Goal: Transaction & Acquisition: Obtain resource

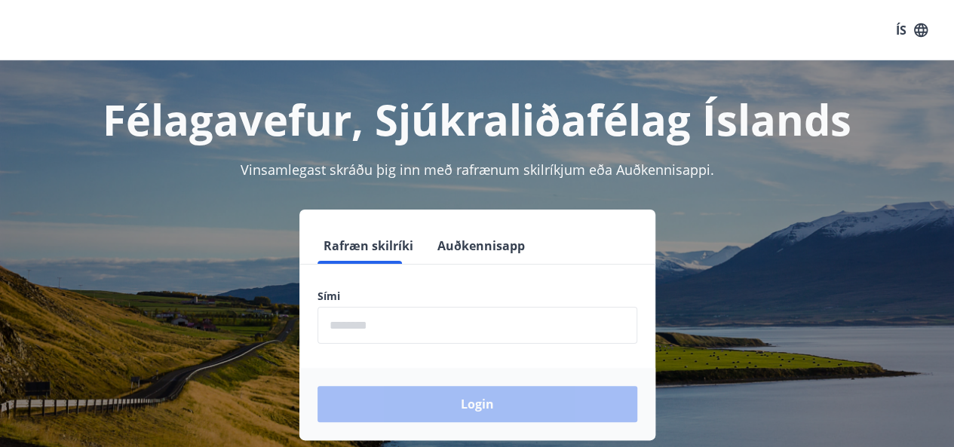
click at [362, 342] on input "phone" at bounding box center [477, 325] width 320 height 37
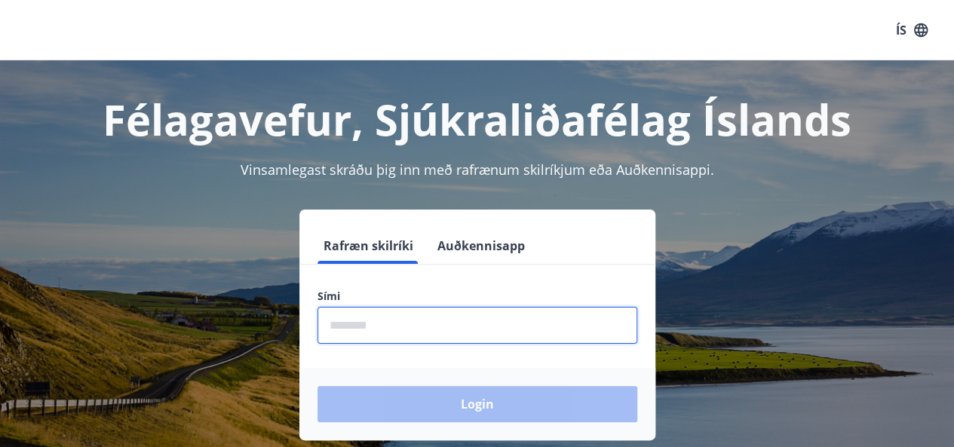
type input "********"
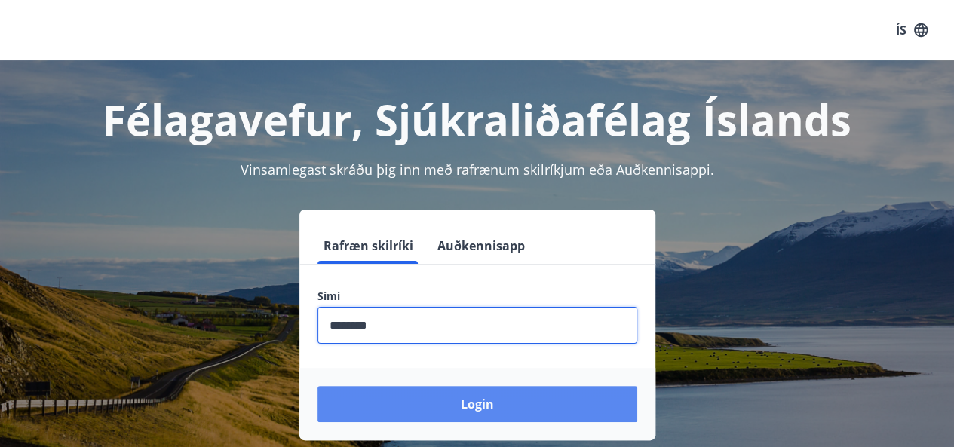
click at [440, 391] on button "Login" at bounding box center [477, 404] width 320 height 36
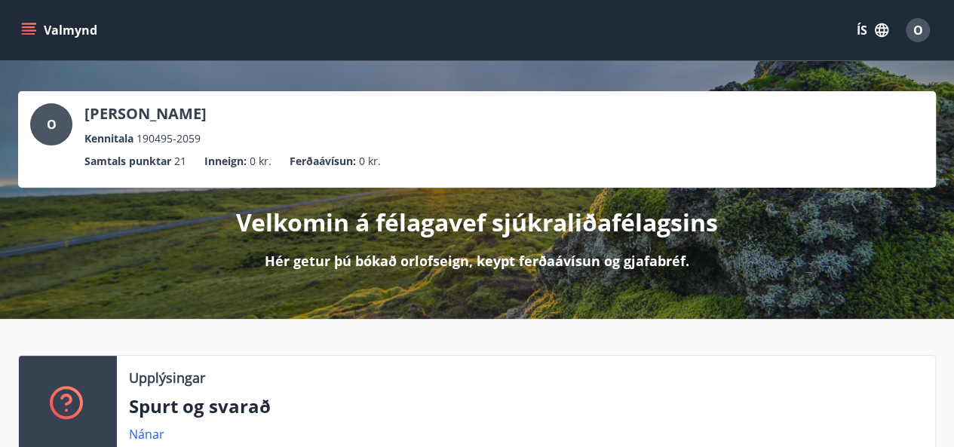
click at [29, 31] on icon "menu" at bounding box center [30, 30] width 17 height 2
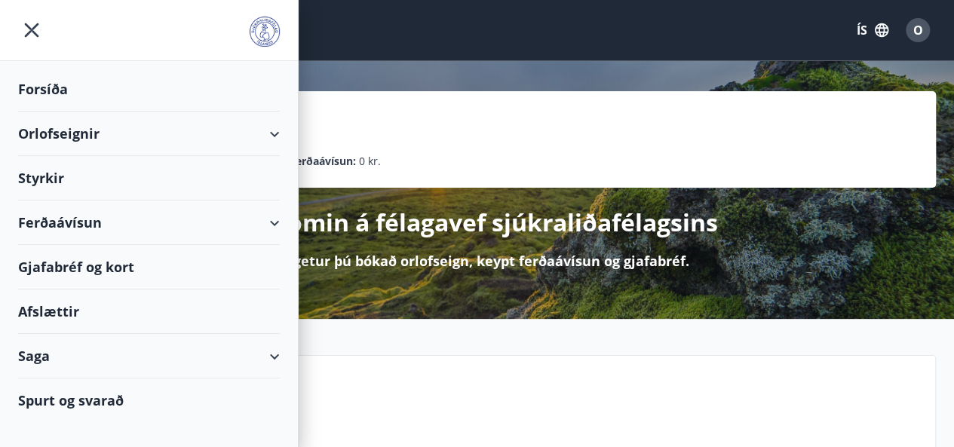
click at [279, 217] on div "Ferðaávísun" at bounding box center [149, 223] width 262 height 44
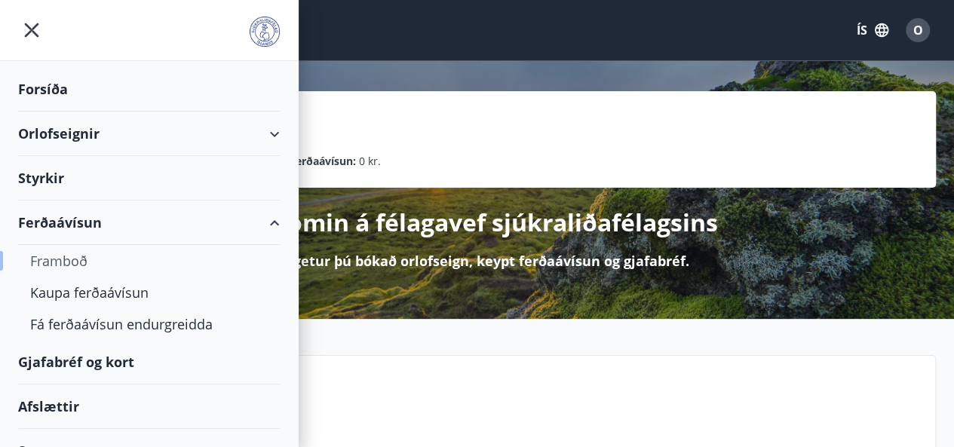
click at [65, 266] on div "Framboð" at bounding box center [148, 261] width 237 height 32
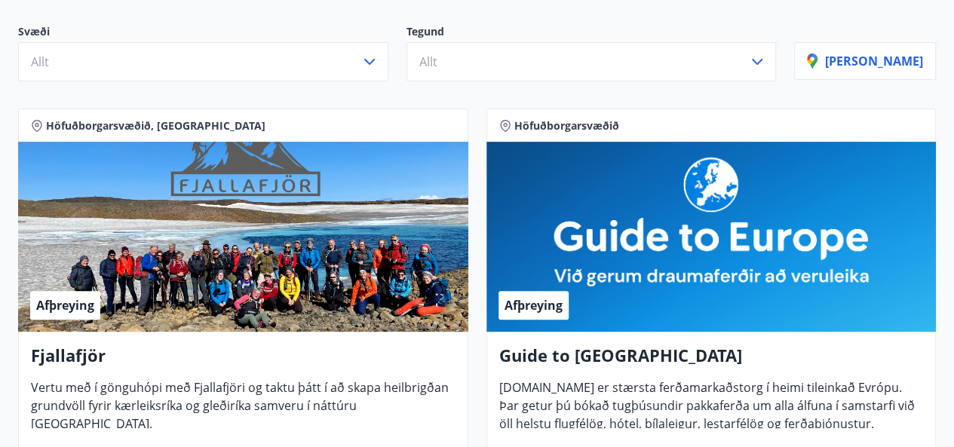
scroll to position [171, 0]
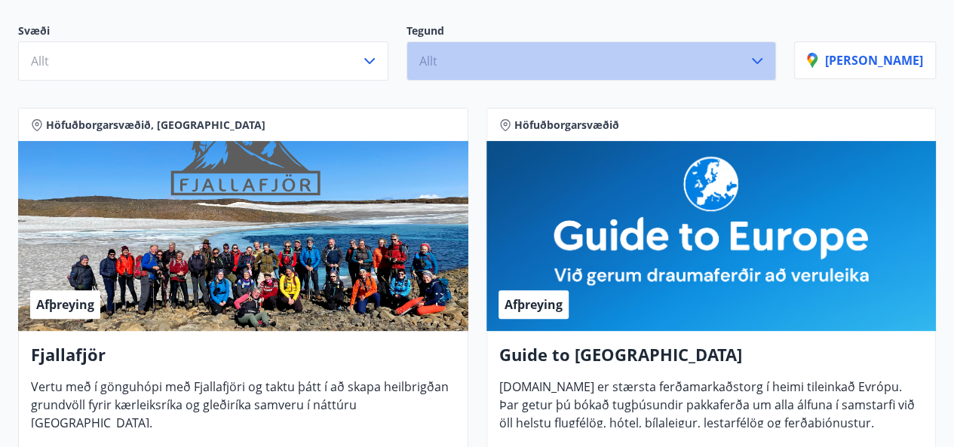
click at [495, 78] on button "Allt" at bounding box center [591, 60] width 370 height 39
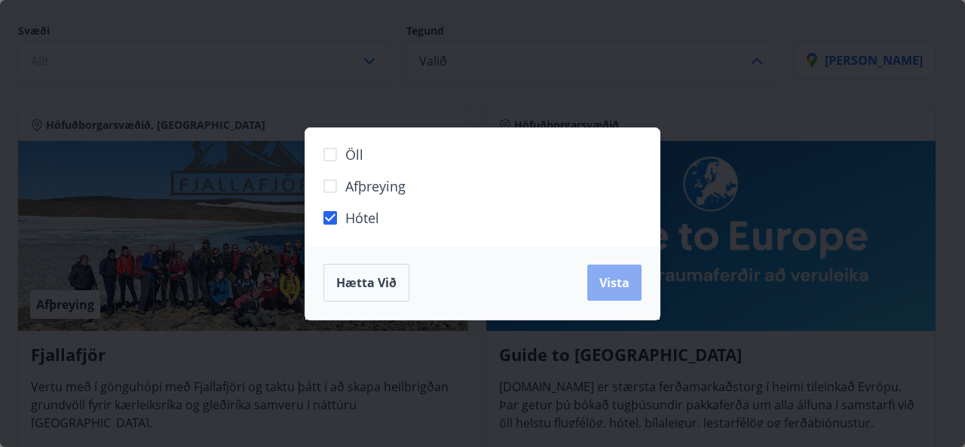
click at [610, 287] on span "Vista" at bounding box center [614, 282] width 30 height 17
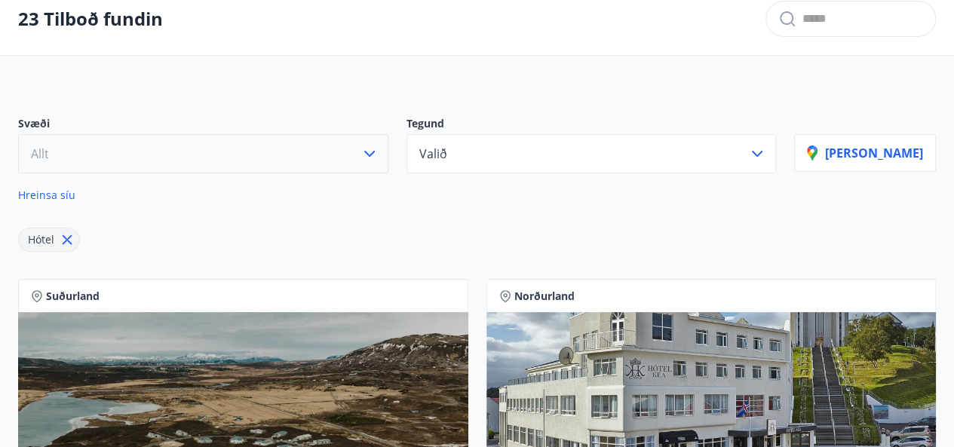
scroll to position [81, 0]
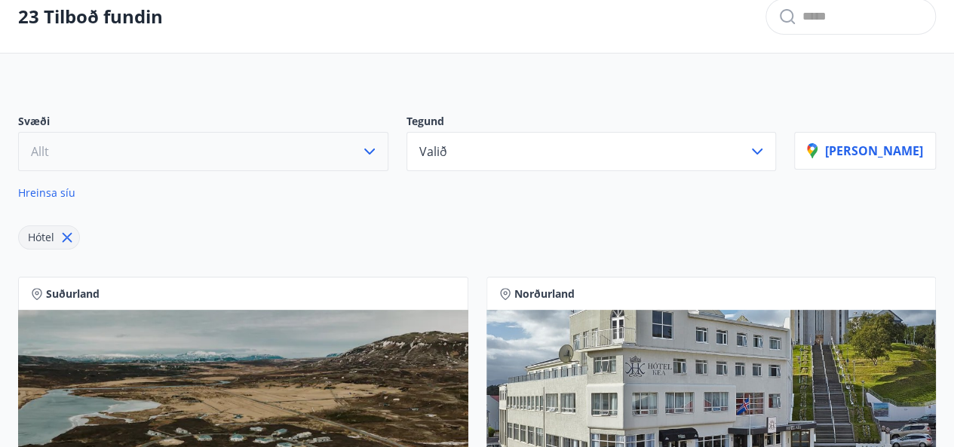
click at [302, 146] on button "Allt" at bounding box center [203, 151] width 370 height 39
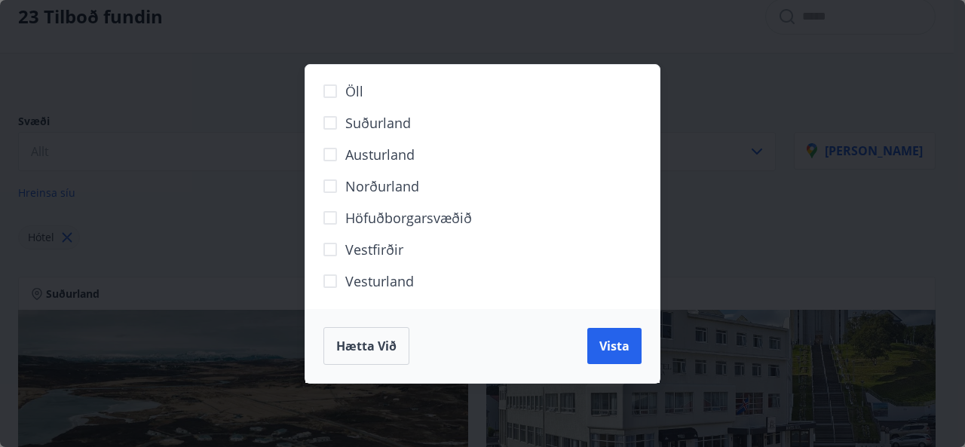
click at [324, 133] on label "Suðurland" at bounding box center [473, 129] width 316 height 32
click at [629, 360] on button "Vista" at bounding box center [614, 346] width 54 height 36
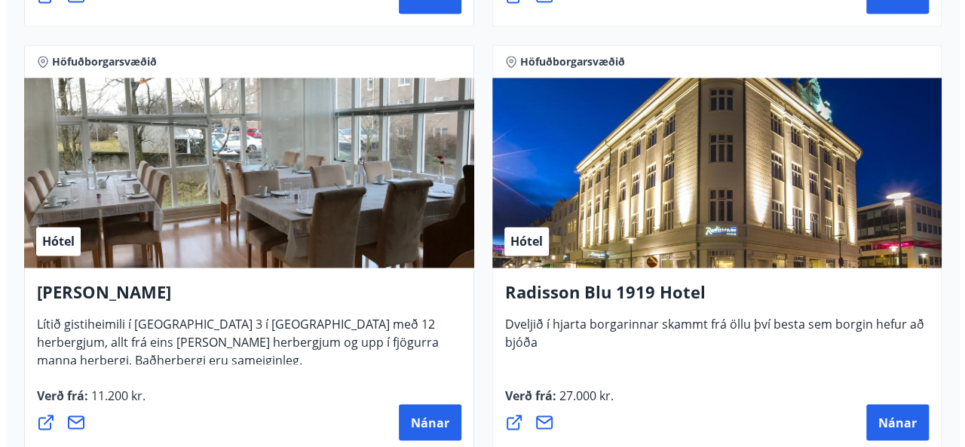
scroll to position [1218, 0]
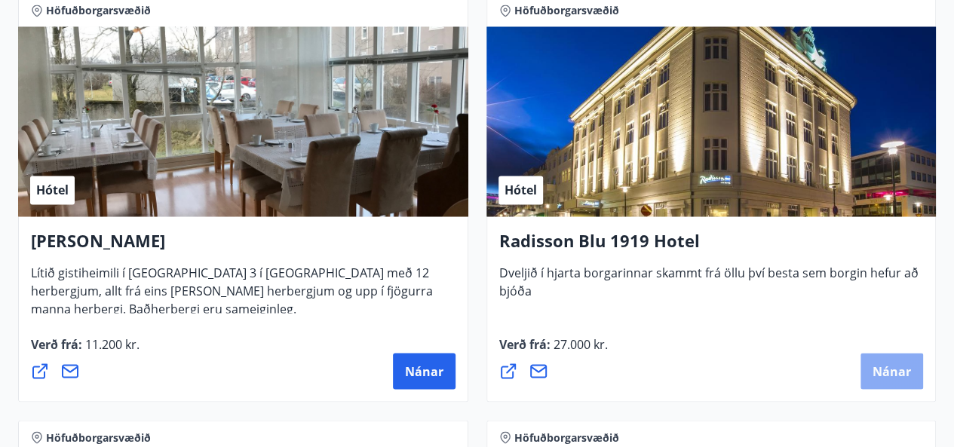
click at [907, 375] on span "Nánar" at bounding box center [891, 371] width 38 height 17
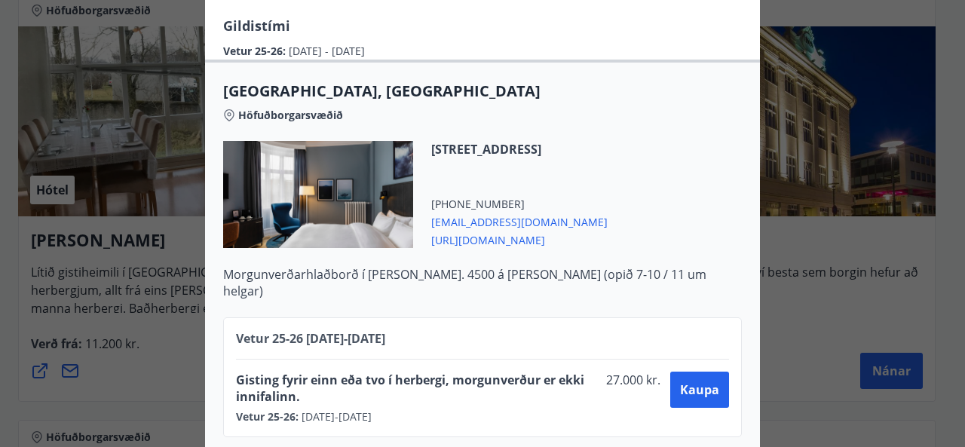
scroll to position [368, 0]
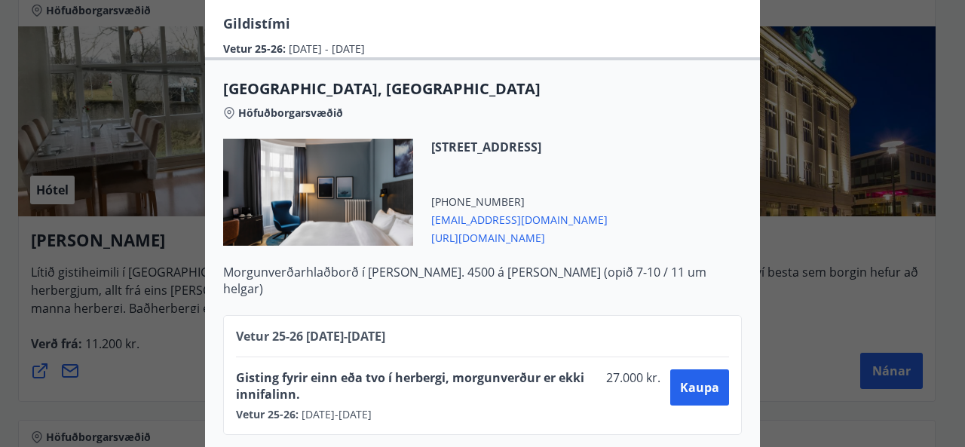
click at [841, 329] on div "Radisson Blu 1919 Hotel Til að bóka vinsamlegast sendið póst á netfangið sales.…" at bounding box center [482, 223] width 965 height 447
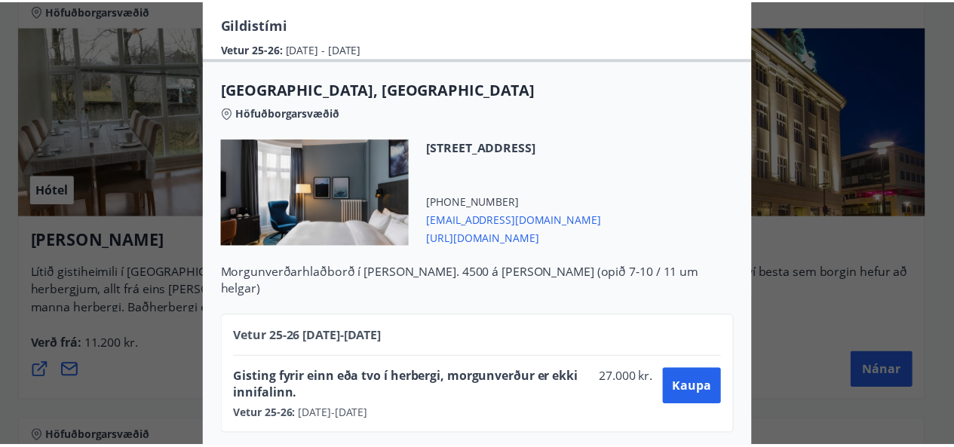
scroll to position [0, 0]
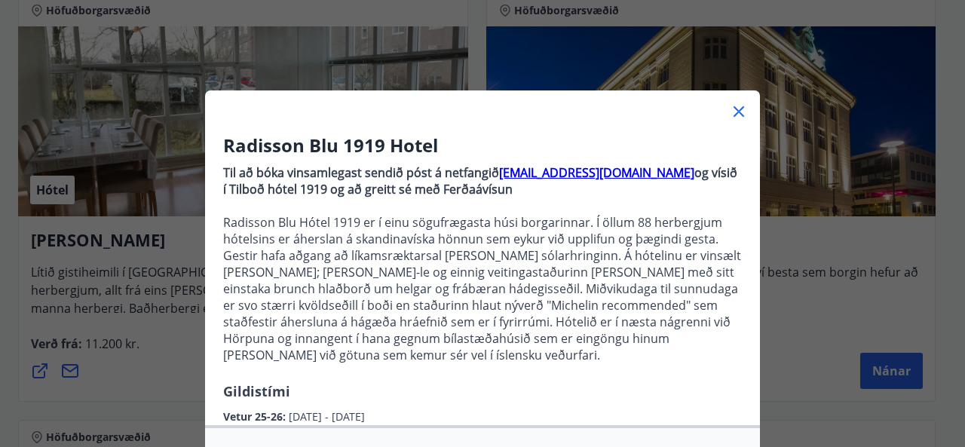
click at [728, 121] on div at bounding box center [482, 105] width 555 height 30
click at [730, 109] on icon at bounding box center [739, 112] width 18 height 18
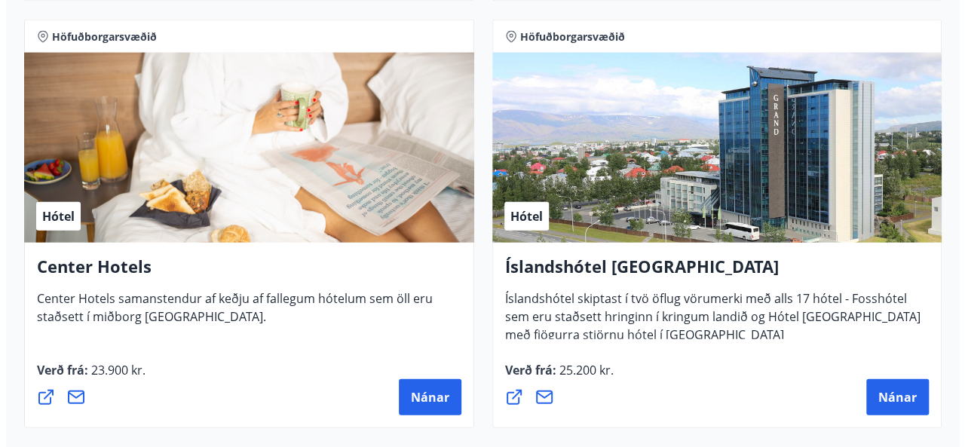
scroll to position [1619, 0]
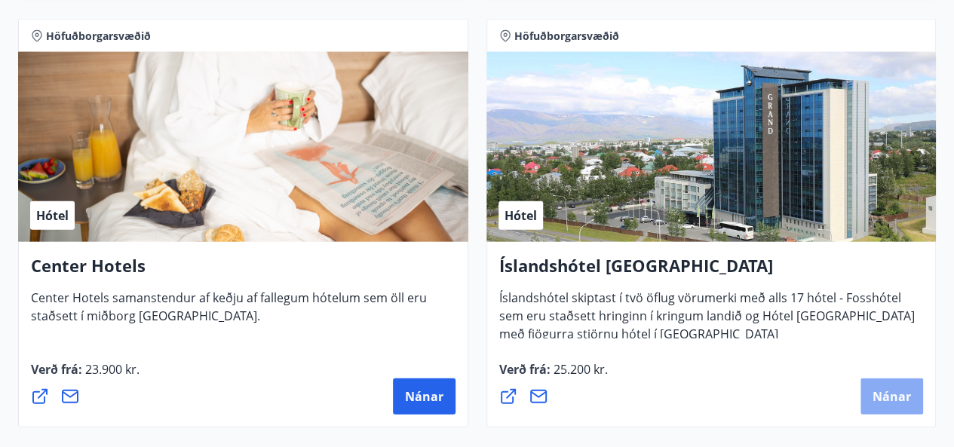
click at [890, 403] on span "Nánar" at bounding box center [891, 396] width 38 height 17
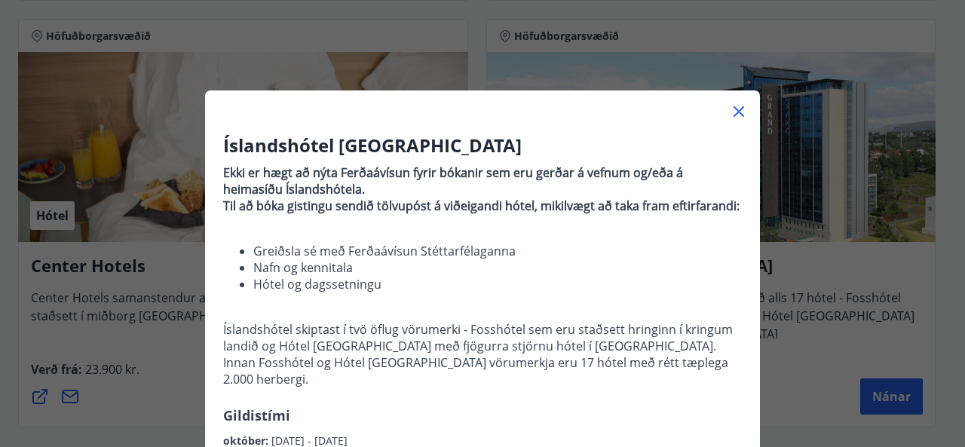
click at [483, 248] on li "Greiðsla sé með Ferðaávísun Stéttarfélaganna" at bounding box center [497, 251] width 489 height 17
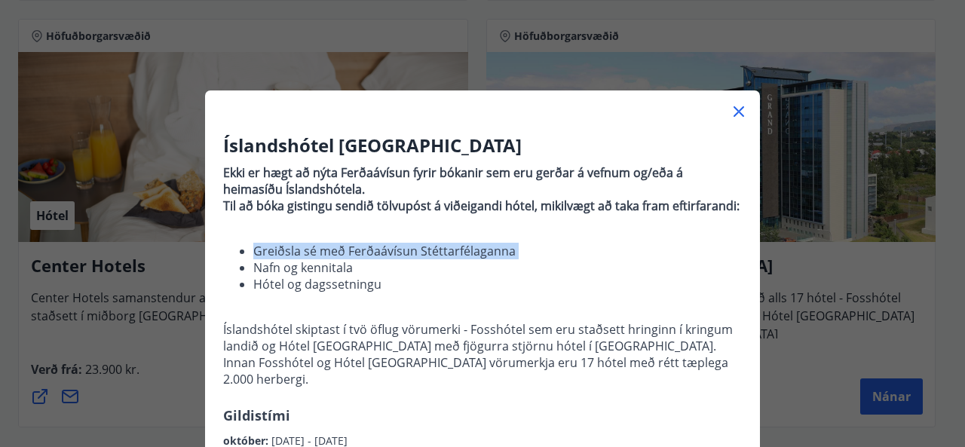
click at [483, 248] on li "Greiðsla sé með Ferðaávísun Stéttarfélaganna" at bounding box center [497, 251] width 489 height 17
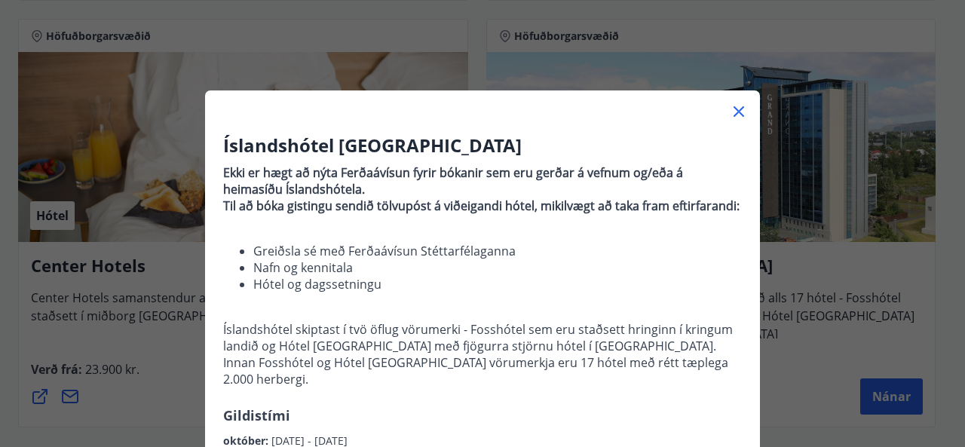
click at [346, 307] on p at bounding box center [482, 313] width 519 height 17
click at [335, 221] on p at bounding box center [482, 222] width 519 height 17
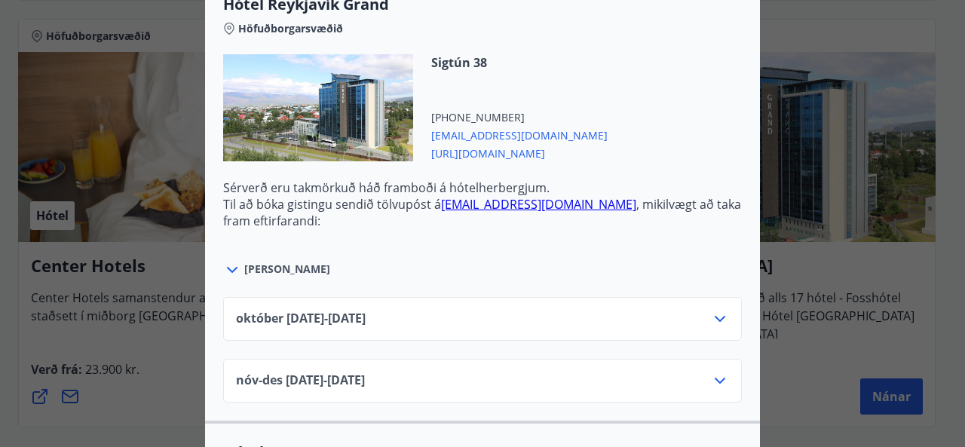
scroll to position [552, 0]
click at [715, 316] on icon at bounding box center [720, 319] width 11 height 6
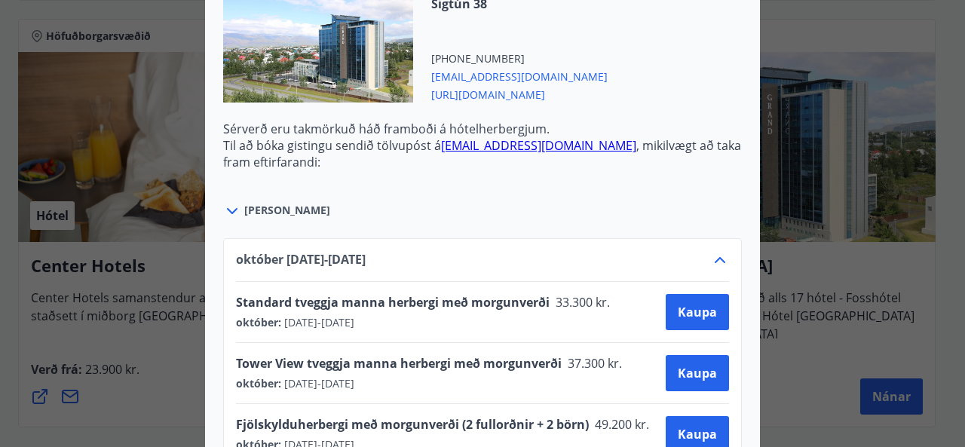
scroll to position [611, 0]
click at [713, 302] on button "Kaupa" at bounding box center [697, 312] width 63 height 36
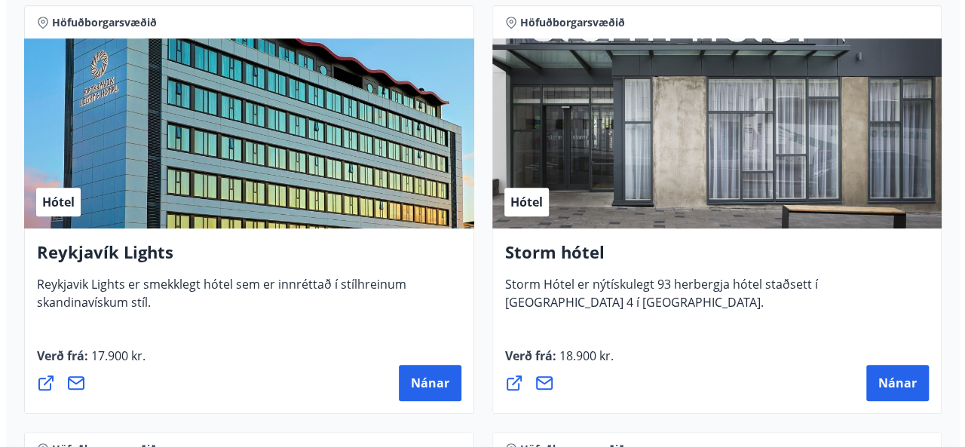
scroll to position [353, 0]
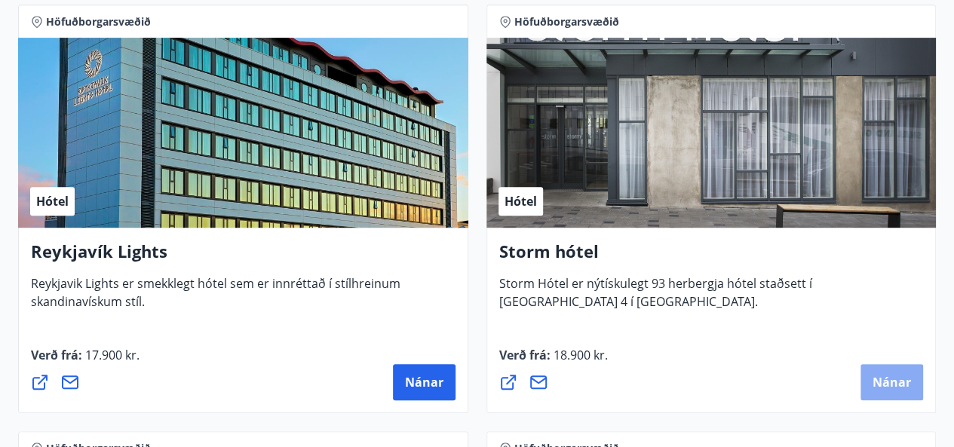
click at [904, 389] on span "Nánar" at bounding box center [891, 382] width 38 height 17
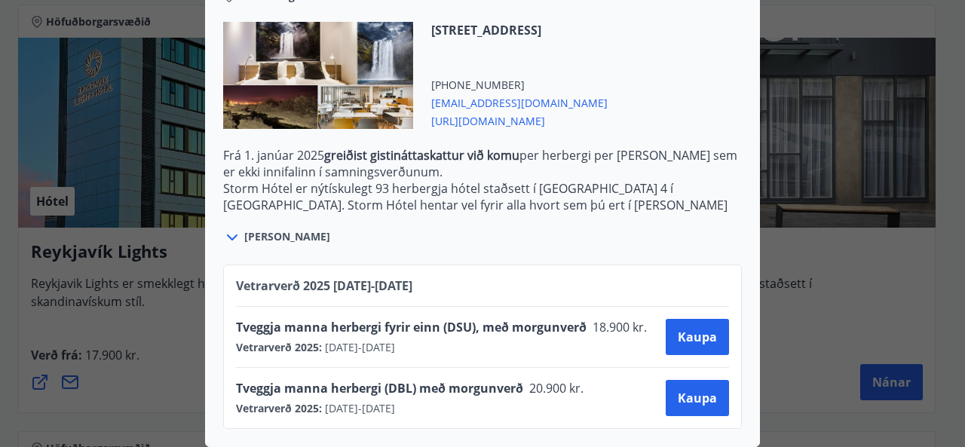
scroll to position [427, 0]
click at [787, 250] on div "Storm hótel Aðeins er hægt að bóka stéttarfélagsverð með því að hafa samband í …" at bounding box center [482, 223] width 965 height 447
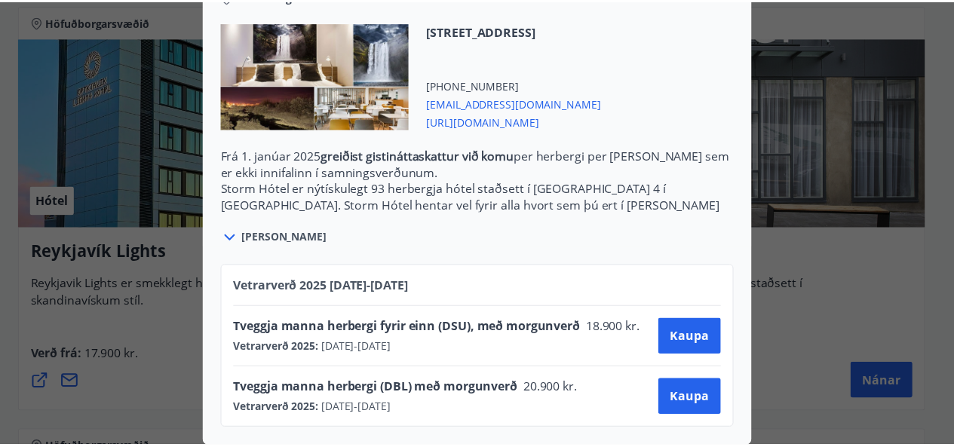
scroll to position [0, 0]
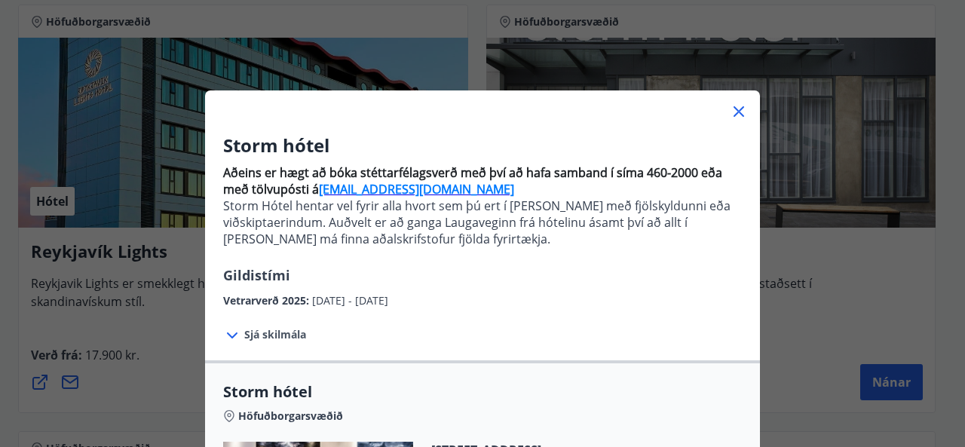
click at [731, 101] on div at bounding box center [482, 105] width 555 height 30
click at [731, 115] on icon at bounding box center [739, 112] width 18 height 18
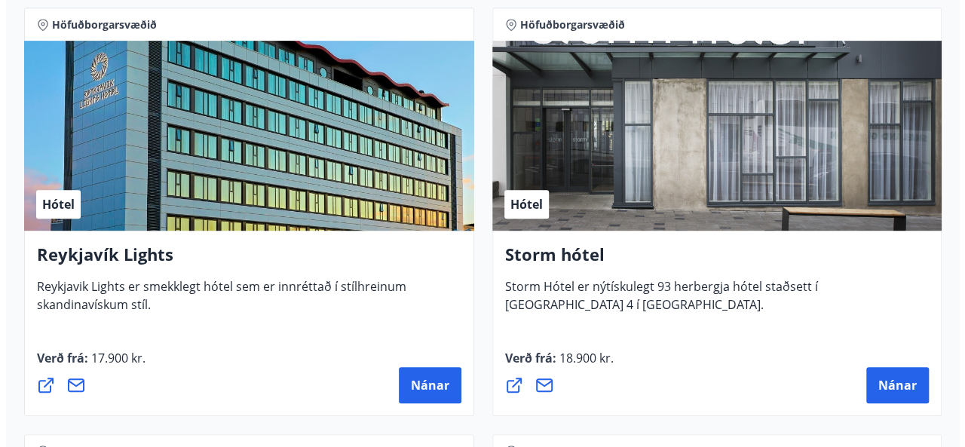
scroll to position [351, 0]
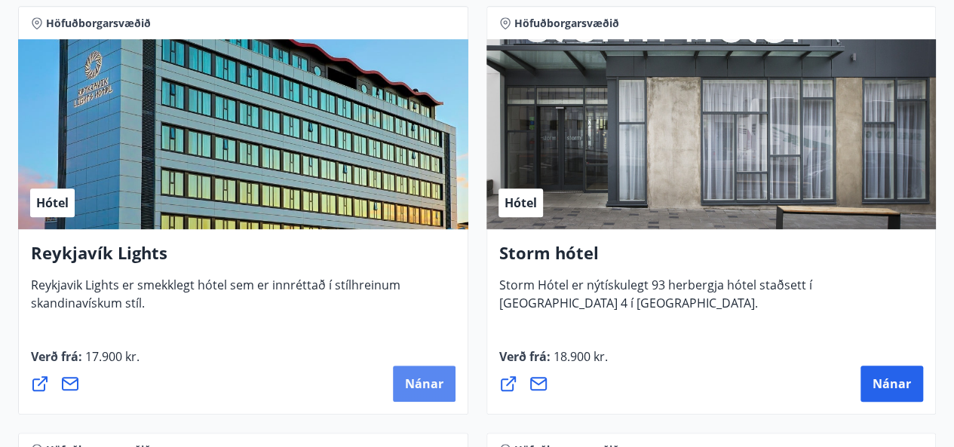
click at [435, 388] on span "Nánar" at bounding box center [424, 383] width 38 height 17
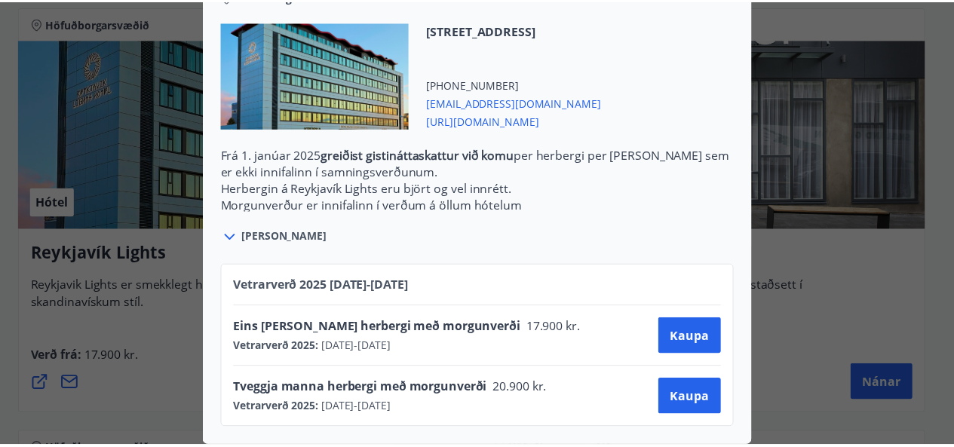
scroll to position [0, 0]
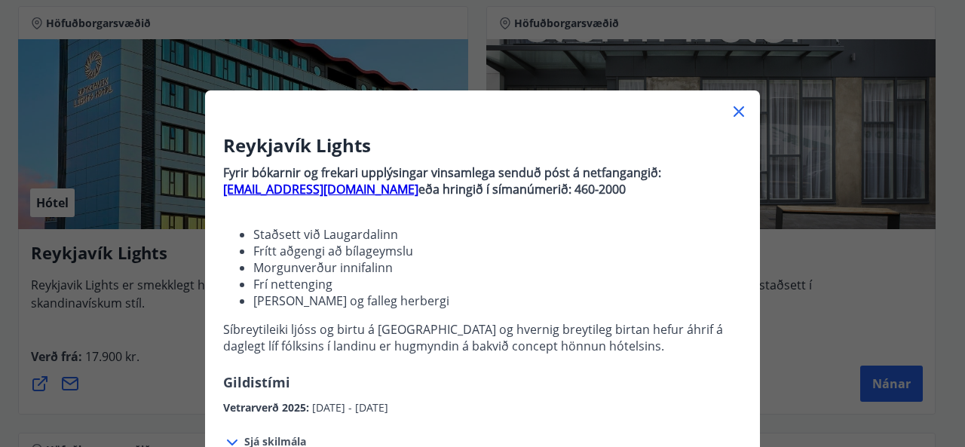
click at [169, 400] on div "Reykjavík Lights Fyrir bókarnir og frekari upplýsingar vinsamlega senduð póst á…" at bounding box center [482, 223] width 965 height 447
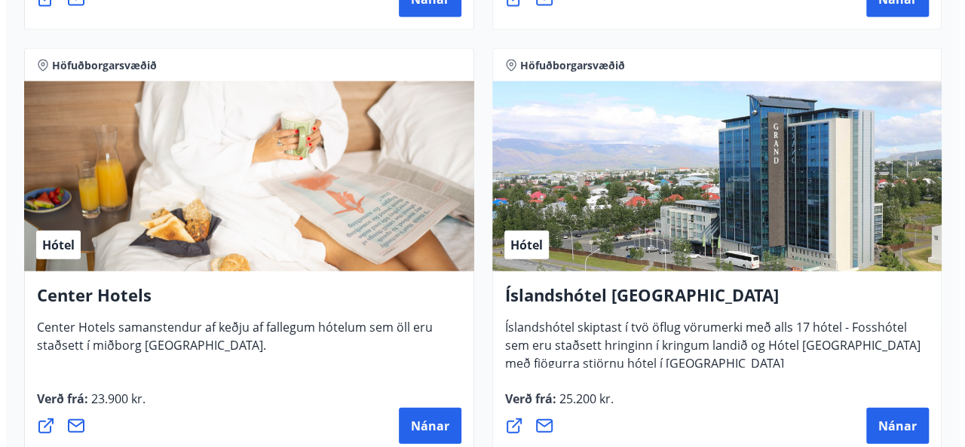
scroll to position [1592, 0]
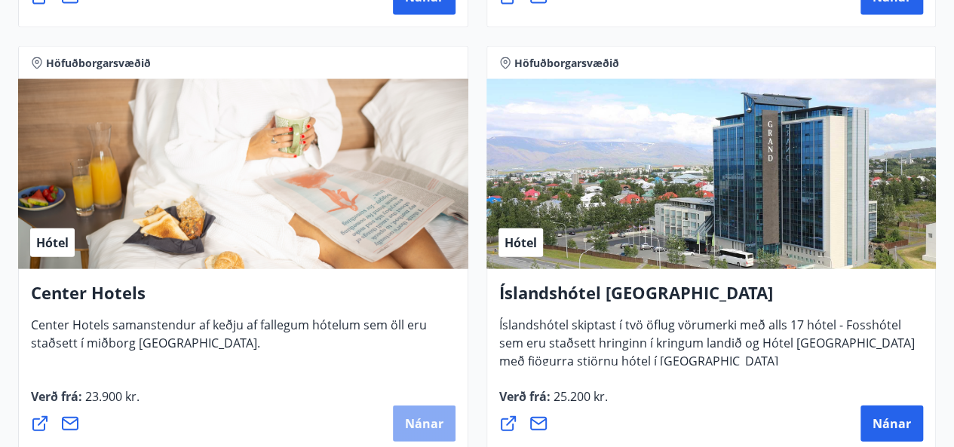
click at [413, 423] on span "Nánar" at bounding box center [424, 423] width 38 height 17
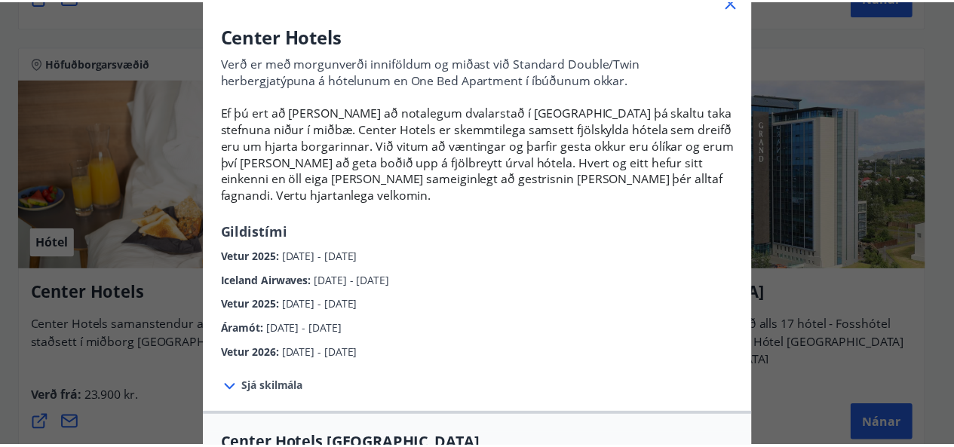
scroll to position [30, 0]
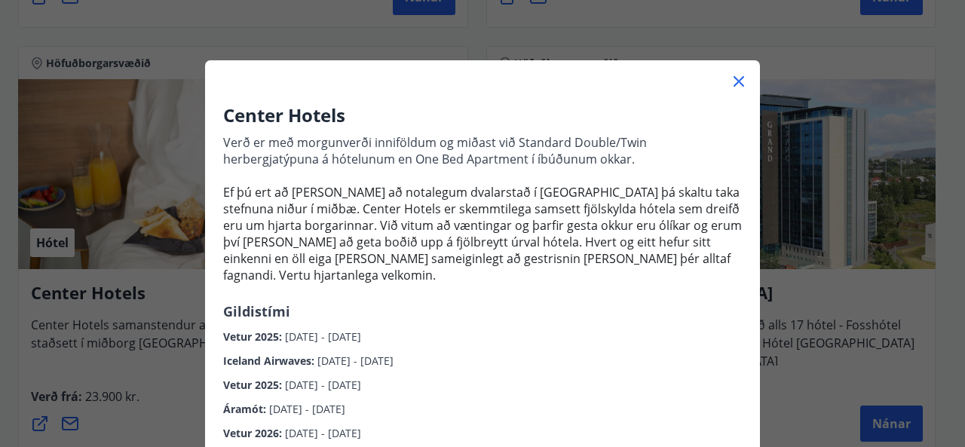
click at [731, 90] on icon at bounding box center [739, 81] width 18 height 18
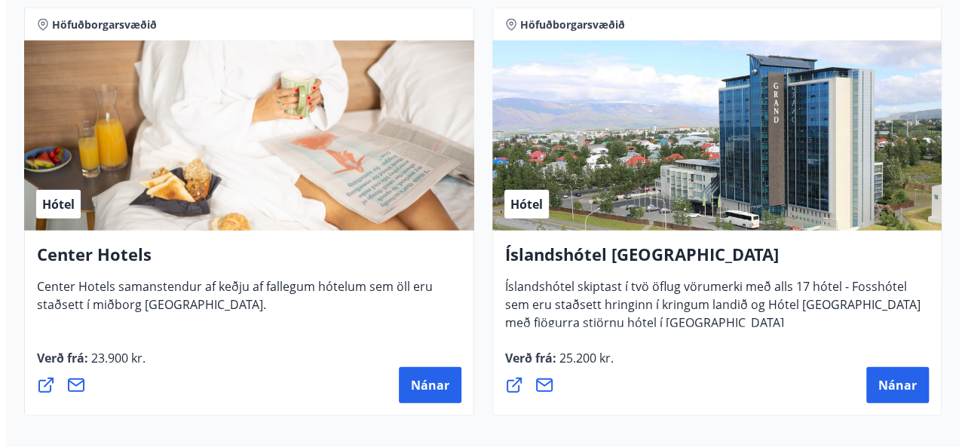
scroll to position [1630, 0]
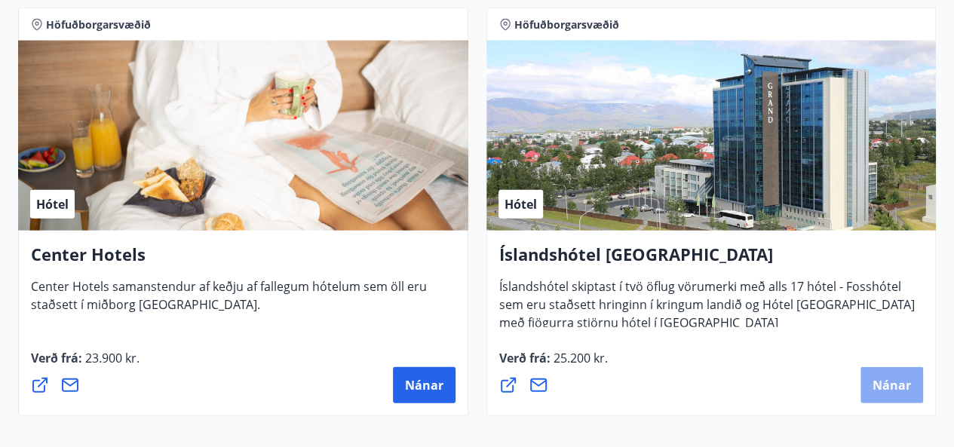
click at [906, 393] on button "Nánar" at bounding box center [891, 385] width 63 height 36
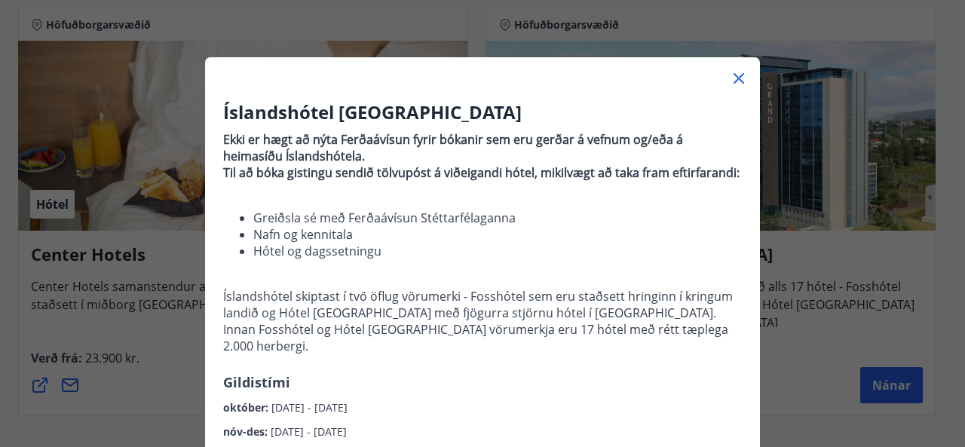
scroll to position [35, 0]
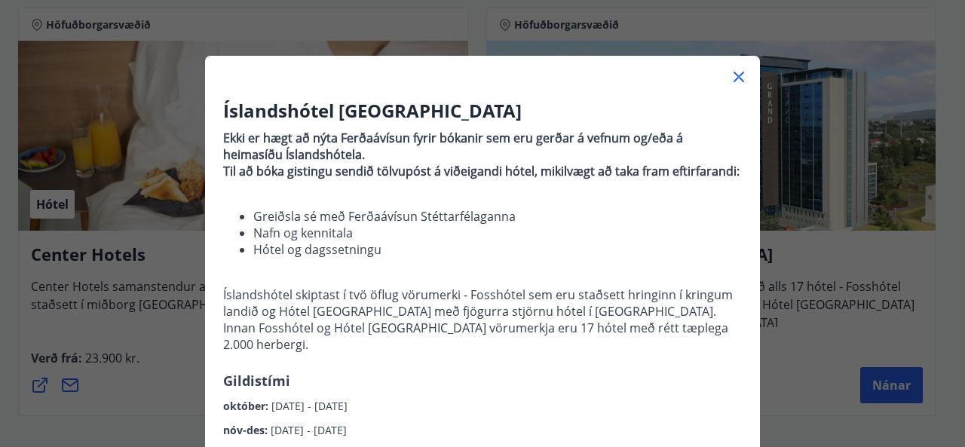
click at [306, 187] on p at bounding box center [482, 187] width 519 height 17
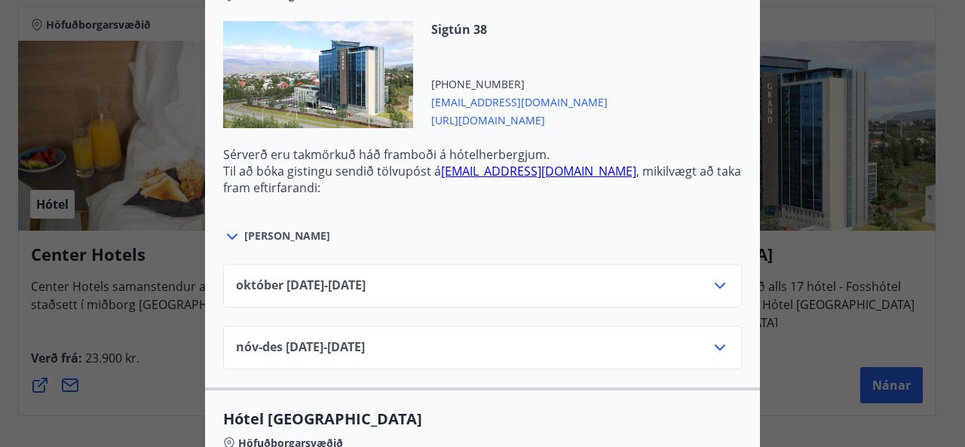
scroll to position [587, 0]
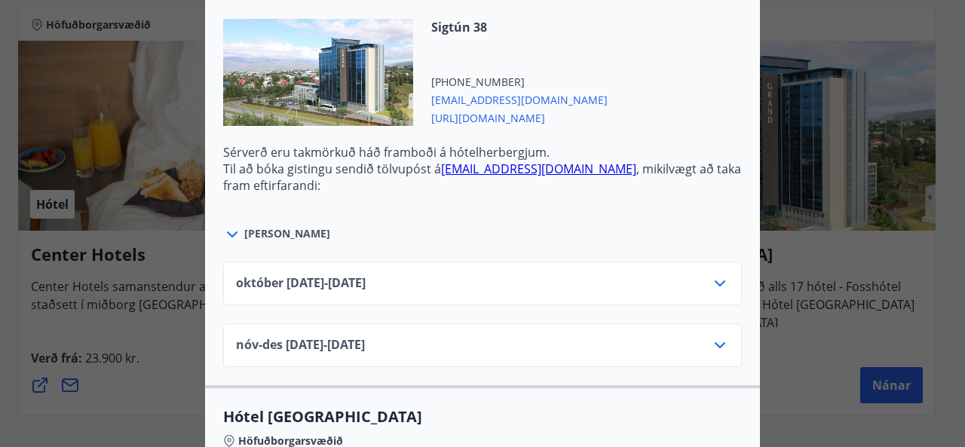
click at [716, 274] on icon at bounding box center [720, 283] width 18 height 18
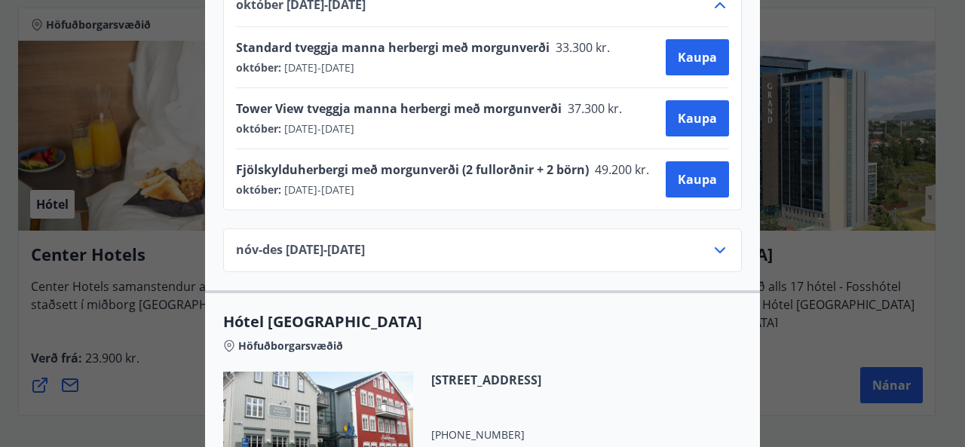
scroll to position [866, 0]
click at [718, 240] on icon at bounding box center [720, 249] width 18 height 18
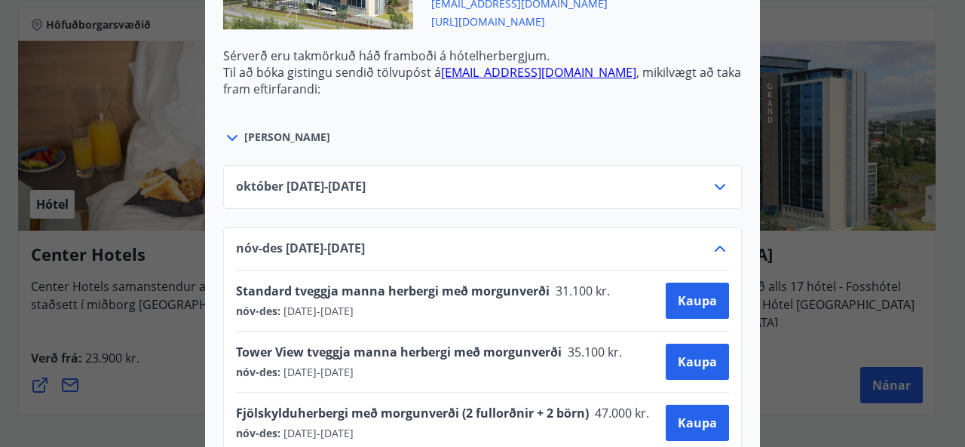
scroll to position [683, 0]
click at [686, 179] on div "október 01.10.25 - 31.10.25" at bounding box center [482, 194] width 493 height 30
click at [711, 179] on icon at bounding box center [720, 188] width 18 height 18
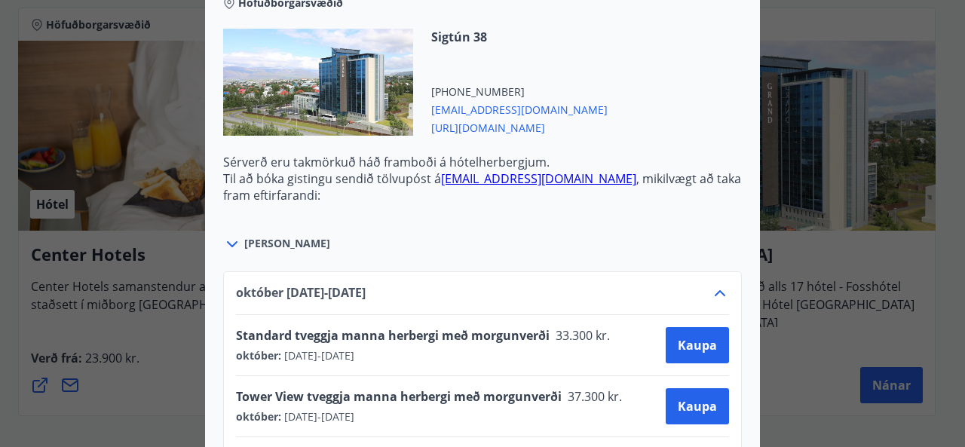
scroll to position [553, 0]
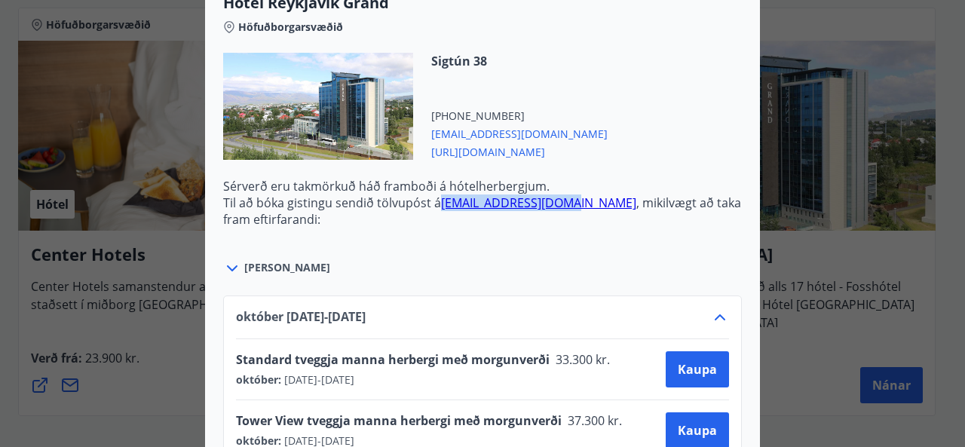
drag, startPoint x: 434, startPoint y: 187, endPoint x: 557, endPoint y: 187, distance: 123.6
click at [557, 195] on p "Til að bóka gistingu sendið tölvupóst á res.grand@hotelreykjavik.is , mikilvægt…" at bounding box center [482, 211] width 519 height 33
click at [475, 243] on div "Sjá meira" at bounding box center [482, 260] width 519 height 35
drag, startPoint x: 433, startPoint y: 188, endPoint x: 504, endPoint y: 195, distance: 71.3
click at [504, 195] on p "Til að bóka gistingu sendið tölvupóst á res.grand@hotelreykjavik.is , mikilvægt…" at bounding box center [482, 211] width 519 height 33
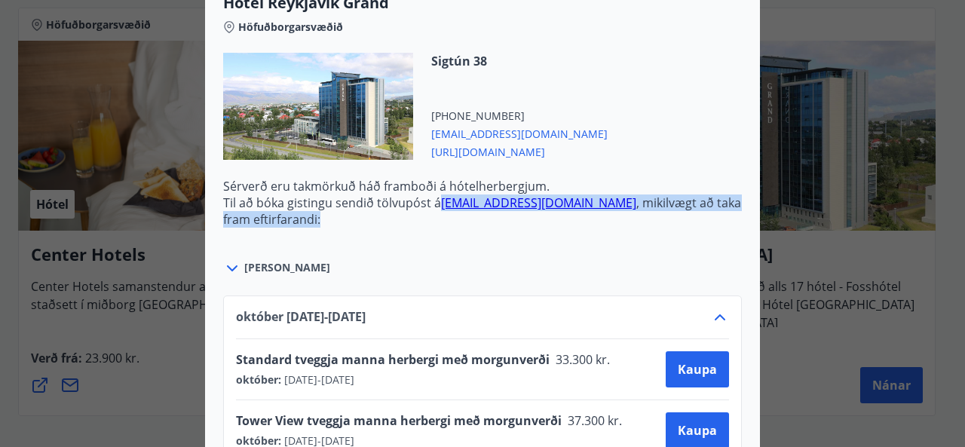
click at [504, 195] on p "Til að bóka gistingu sendið tölvupóst á res.grand@hotelreykjavik.is , mikilvægt…" at bounding box center [482, 211] width 519 height 33
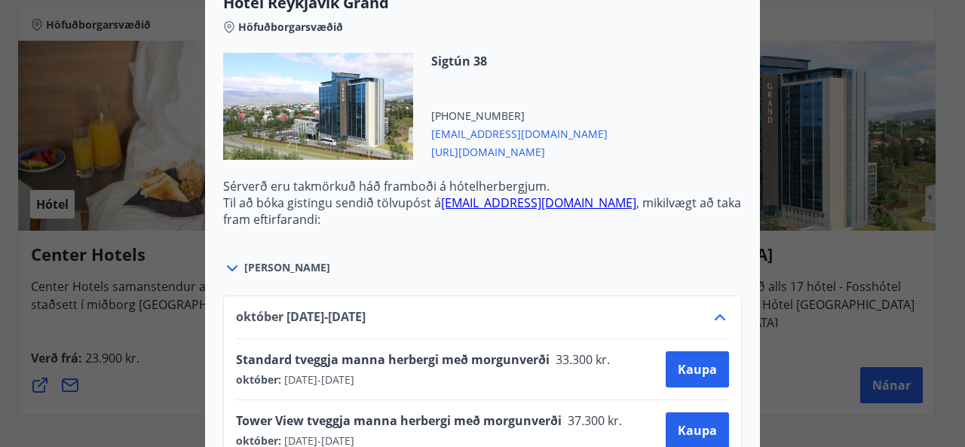
click at [504, 195] on p "Til að bóka gistingu sendið tölvupóst á res.grand@hotelreykjavik.is , mikilvægt…" at bounding box center [482, 211] width 519 height 33
drag, startPoint x: 434, startPoint y: 183, endPoint x: 587, endPoint y: 187, distance: 153.8
click at [587, 195] on p "Til að bóka gistingu sendið tölvupóst á res.grand@hotelreykjavik.is , mikilvægt…" at bounding box center [482, 211] width 519 height 33
copy link "res.grand@hotelreykjavik.is"
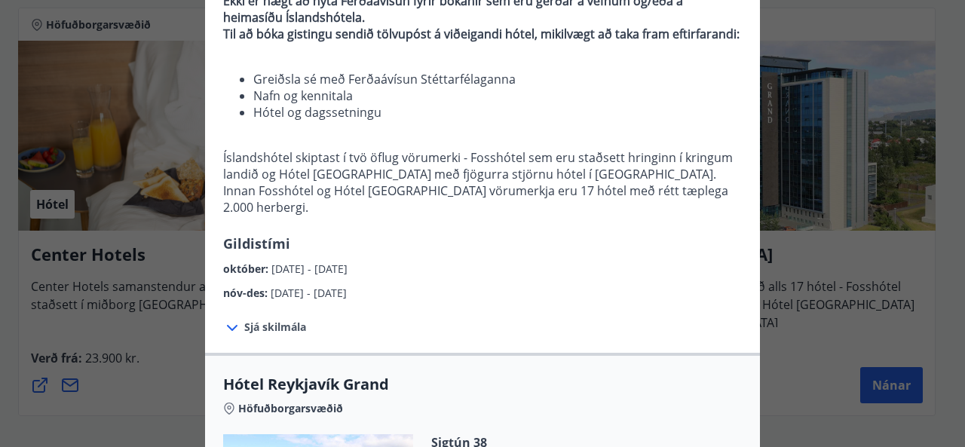
scroll to position [135, 0]
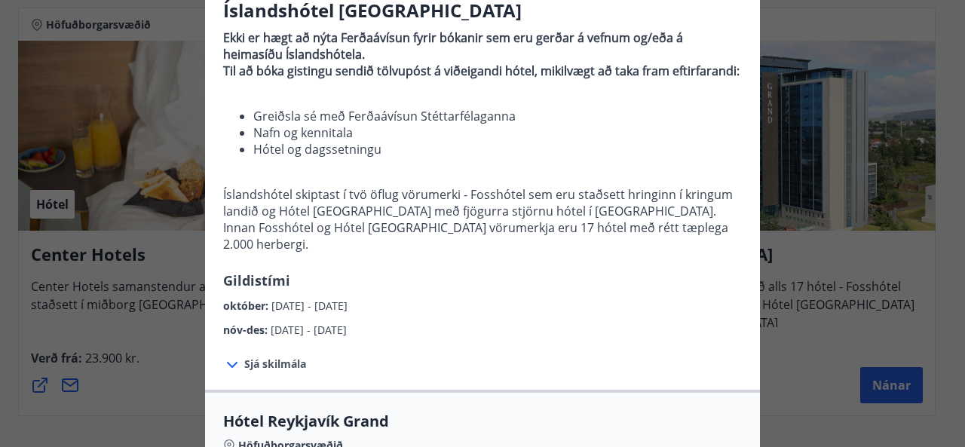
click at [378, 146] on li "Hótel og dagssetningu" at bounding box center [497, 149] width 489 height 17
